Goal: Information Seeking & Learning: Understand process/instructions

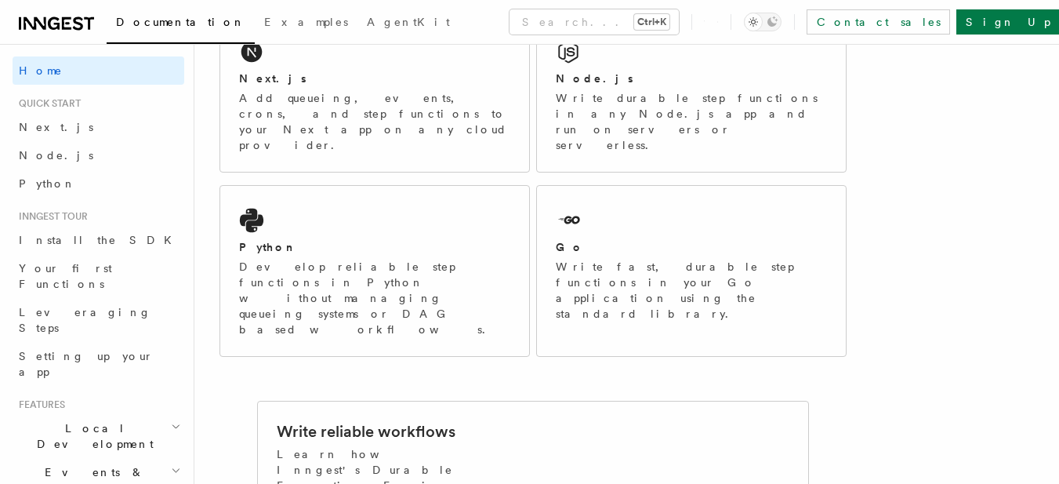
scroll to position [311, 0]
click at [405, 72] on div "Next.js" at bounding box center [374, 77] width 271 height 16
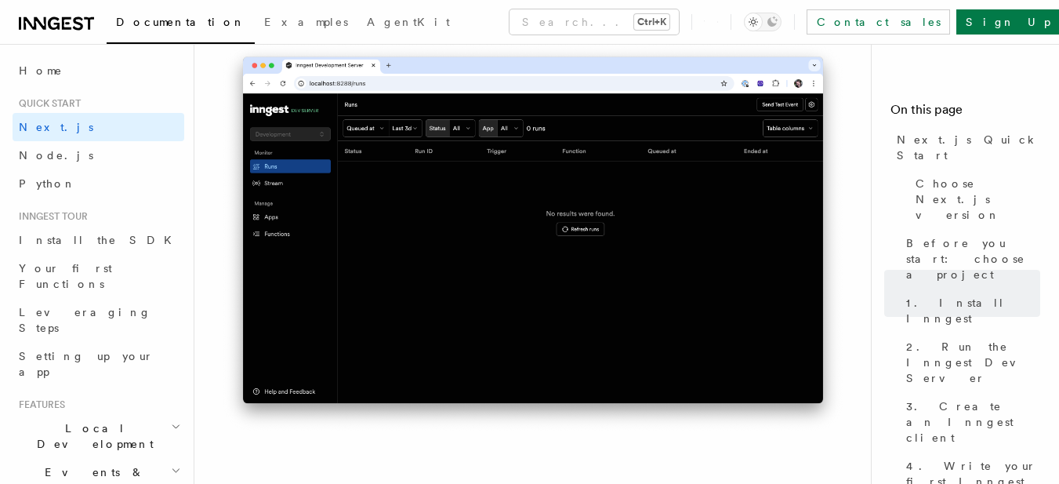
scroll to position [1434, 0]
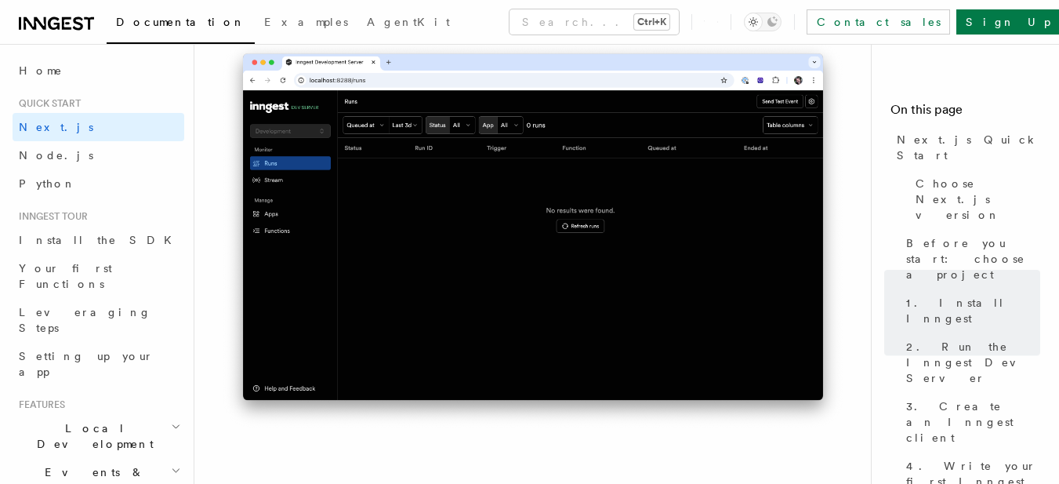
click at [538, 245] on img at bounding box center [533, 235] width 627 height 394
click at [593, 231] on img at bounding box center [533, 235] width 627 height 394
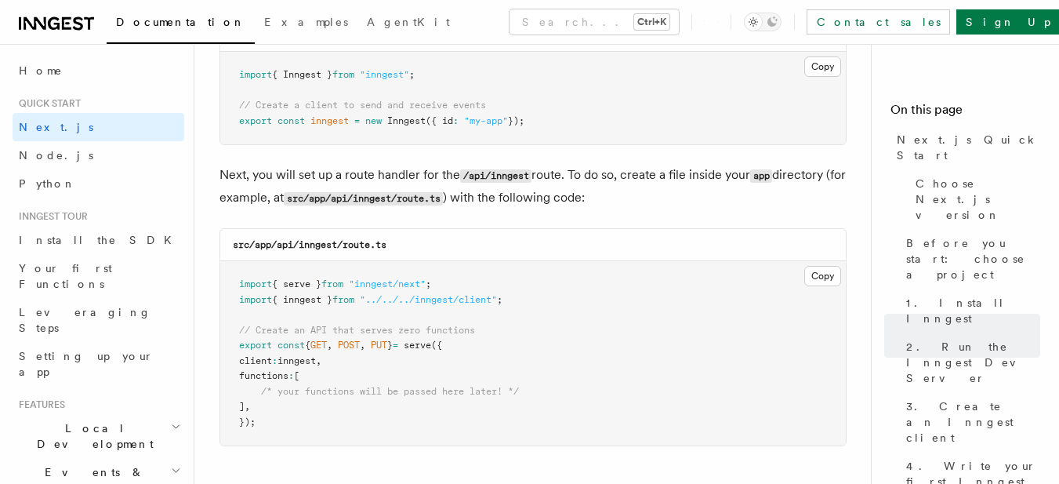
scroll to position [2100, 0]
click at [821, 276] on button "Copy Copied" at bounding box center [823, 275] width 37 height 20
